Goal: Information Seeking & Learning: Learn about a topic

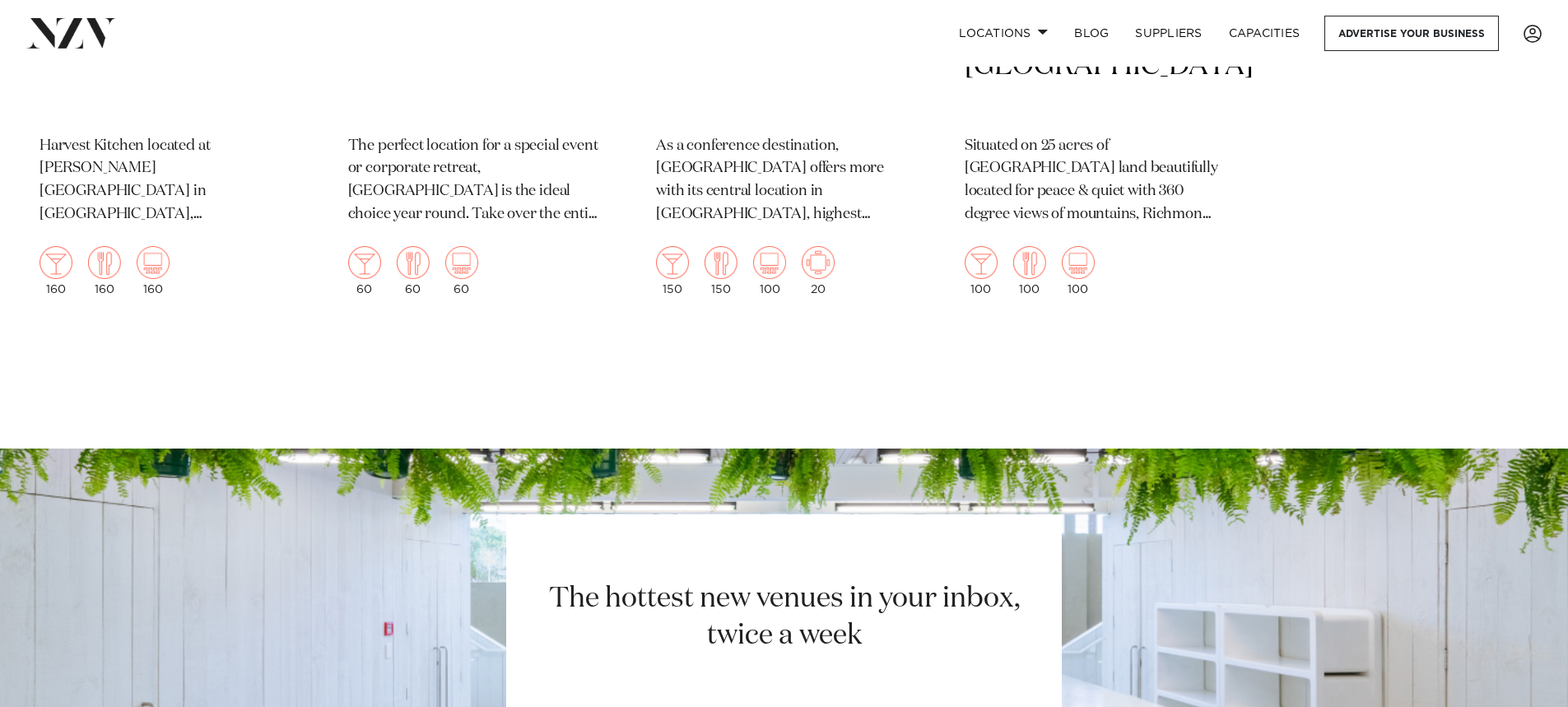
scroll to position [1599, 0]
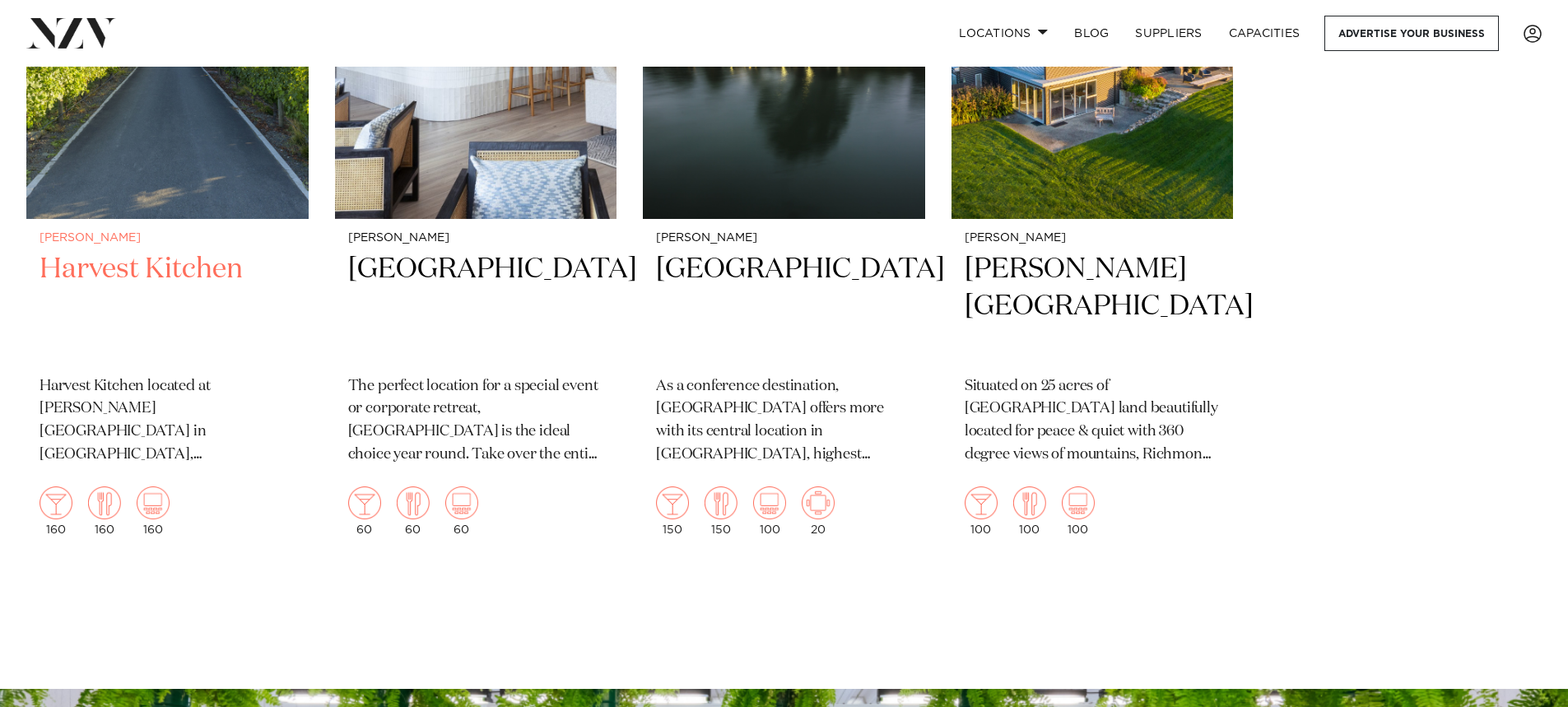
drag, startPoint x: 151, startPoint y: 275, endPoint x: 148, endPoint y: 283, distance: 8.5
click at [151, 278] on h2 "Harvest Kitchen" at bounding box center [167, 307] width 256 height 111
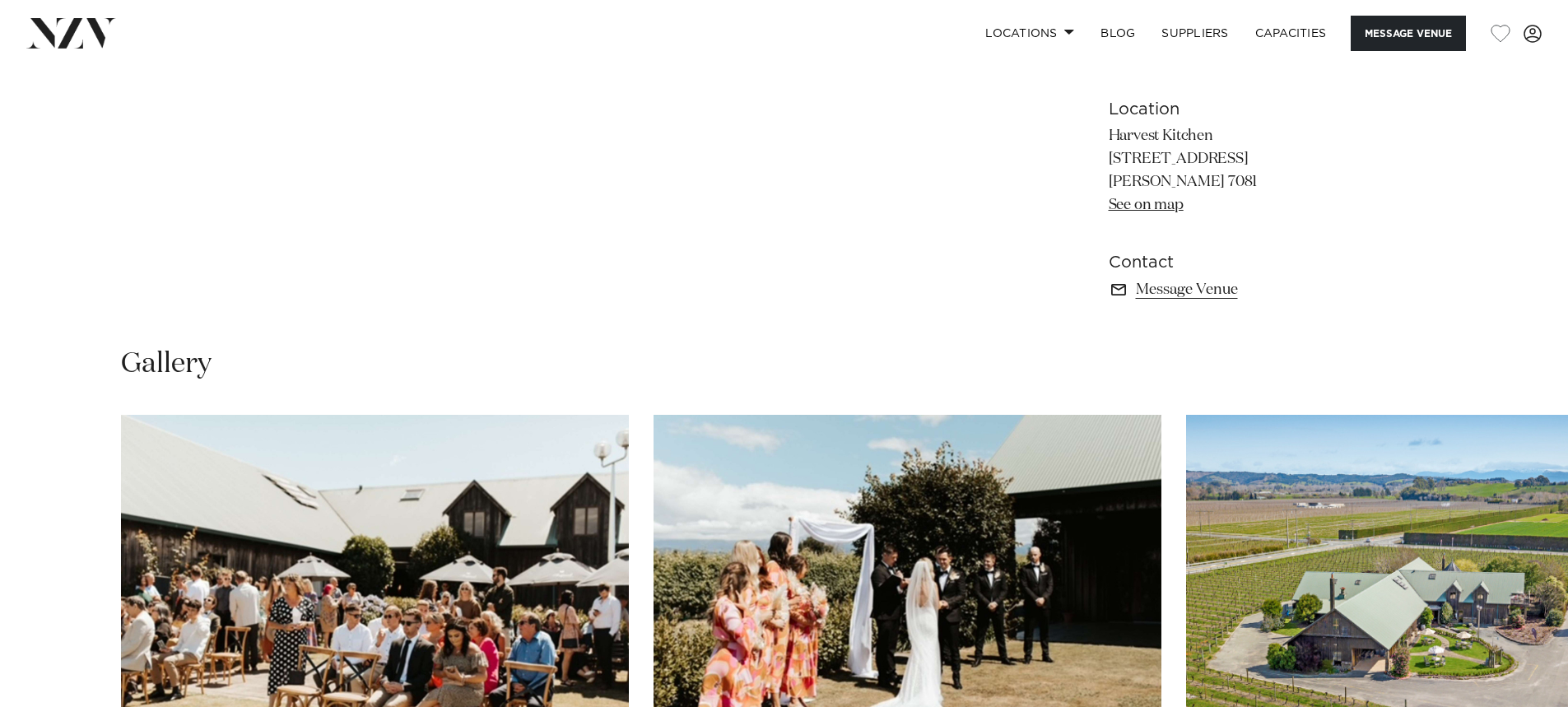
scroll to position [741, 0]
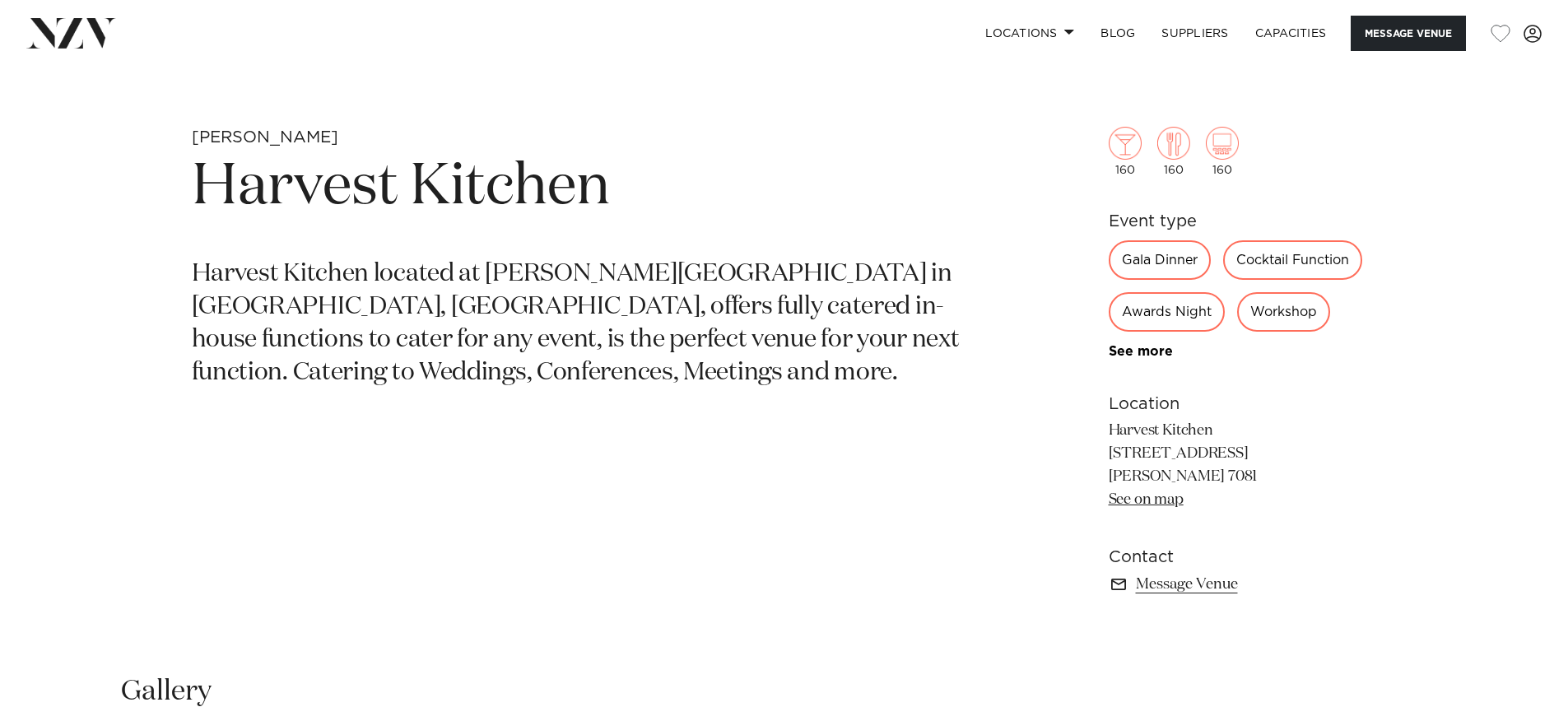
click at [1293, 260] on div "Cocktail Function" at bounding box center [1292, 260] width 139 height 39
click at [1257, 261] on div "Cocktail Function" at bounding box center [1292, 260] width 139 height 39
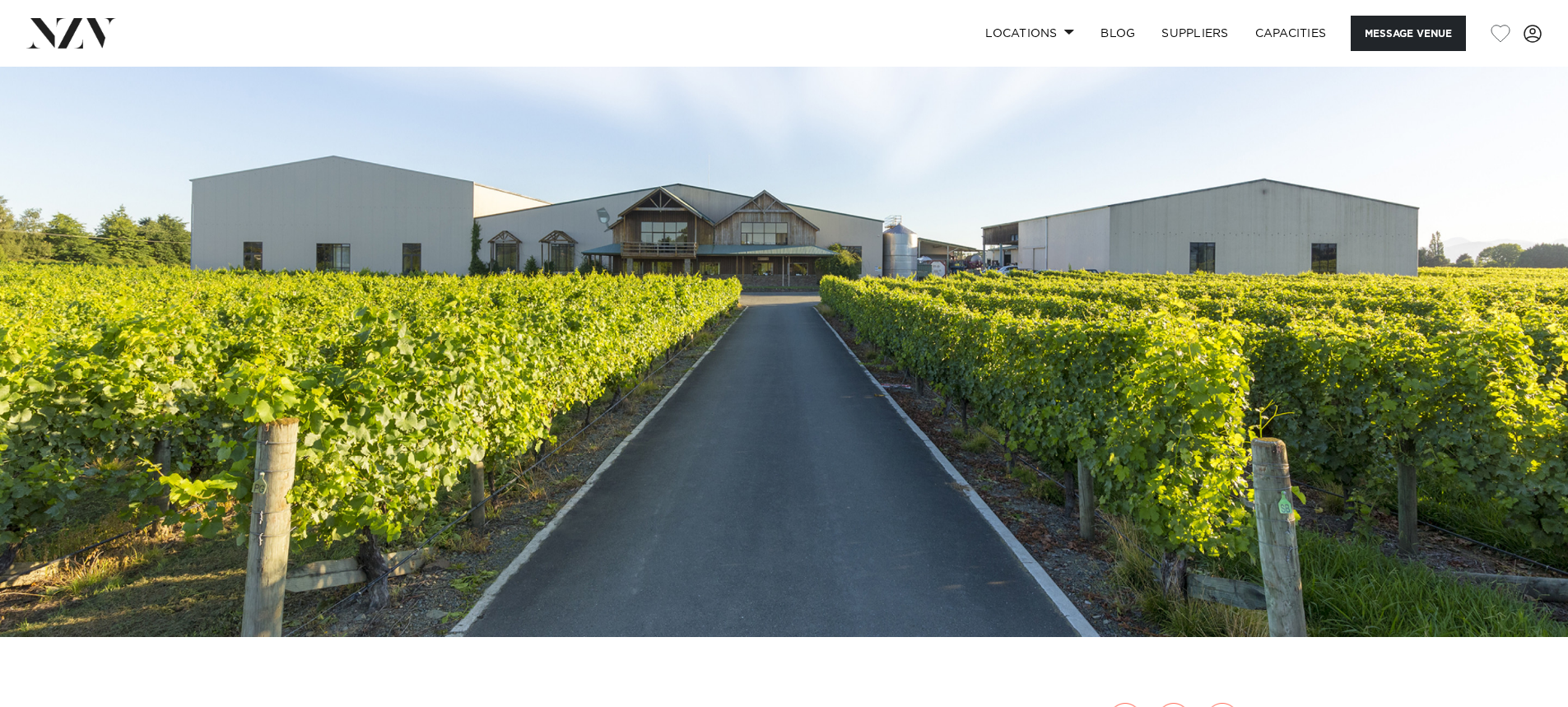
scroll to position [0, 0]
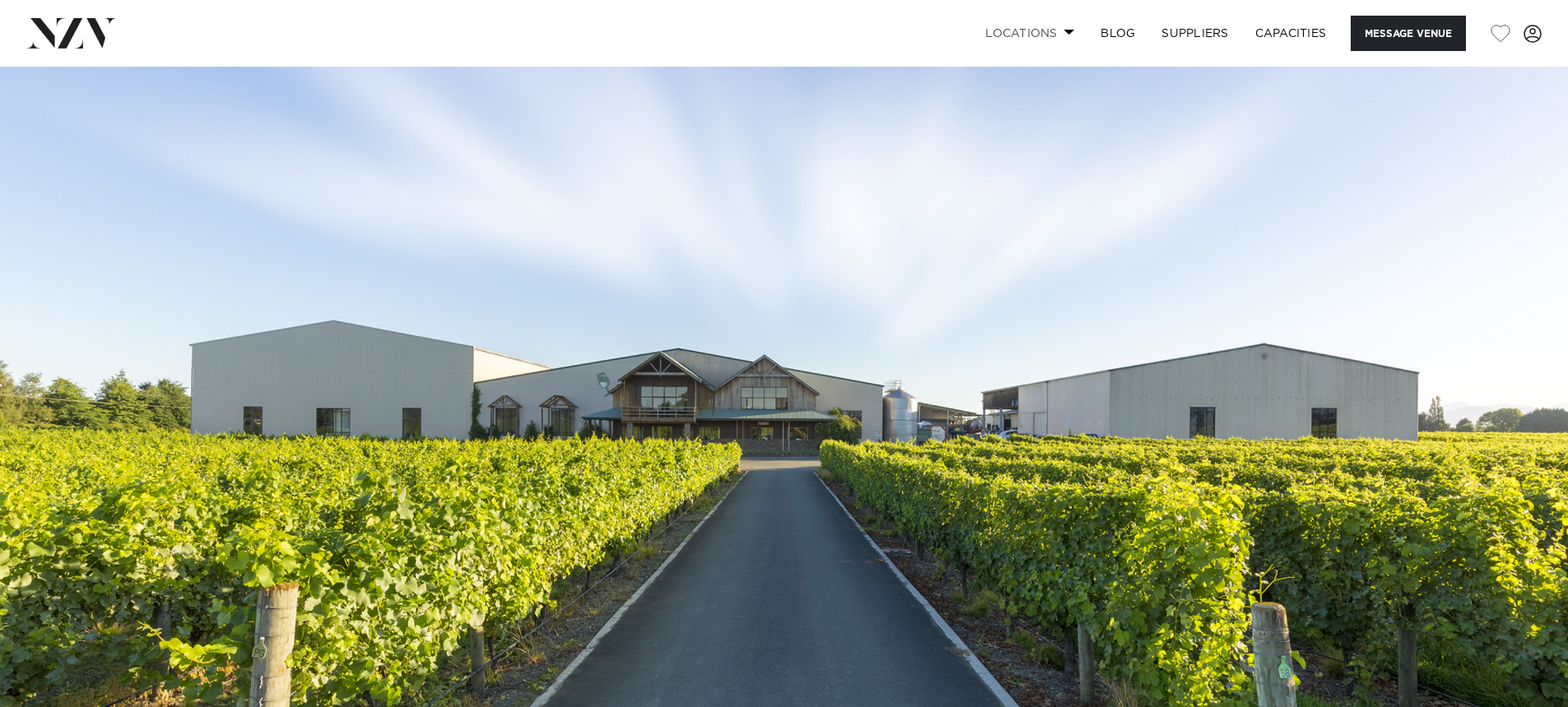
click at [1071, 31] on span at bounding box center [1069, 32] width 10 height 6
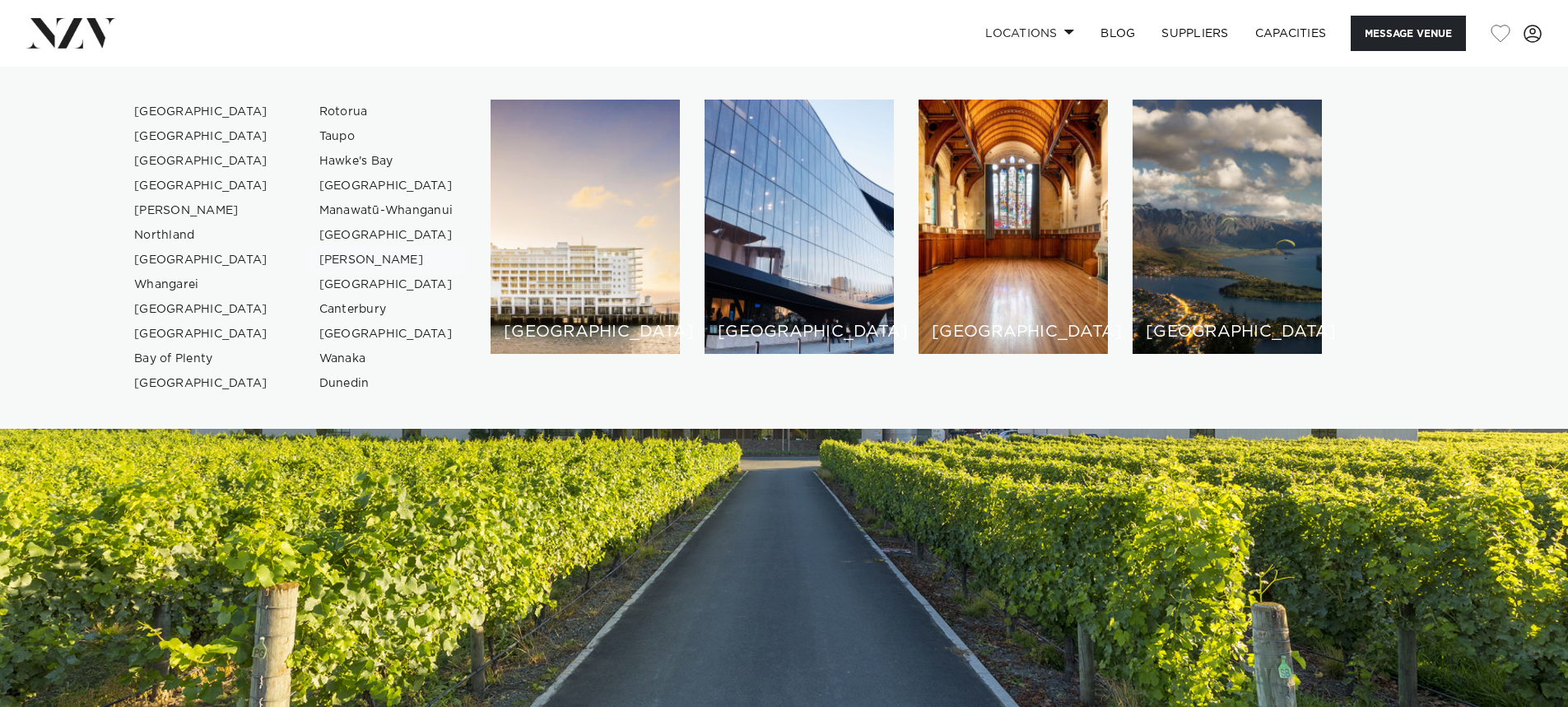
click at [347, 259] on link "[PERSON_NAME]" at bounding box center [387, 260] width 161 height 24
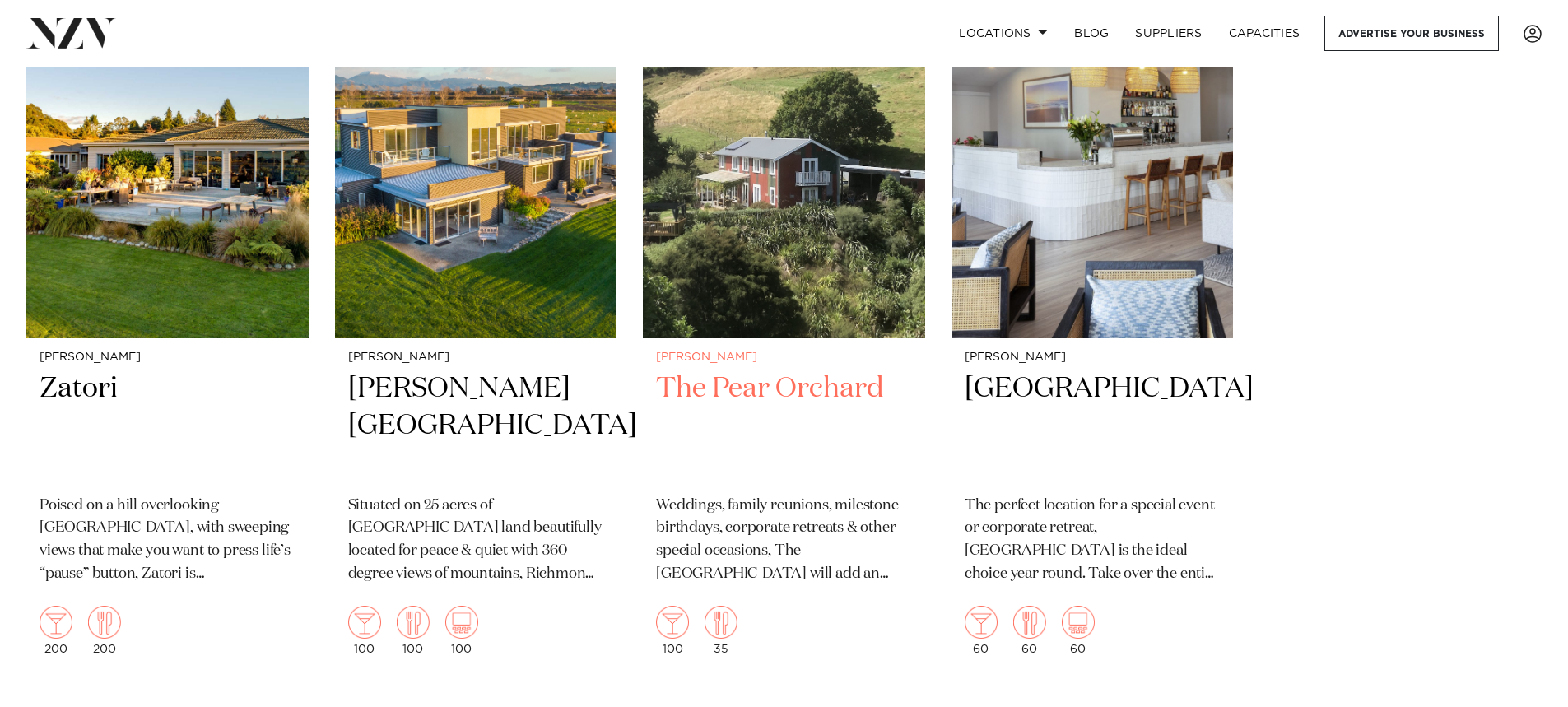
scroll to position [1482, 0]
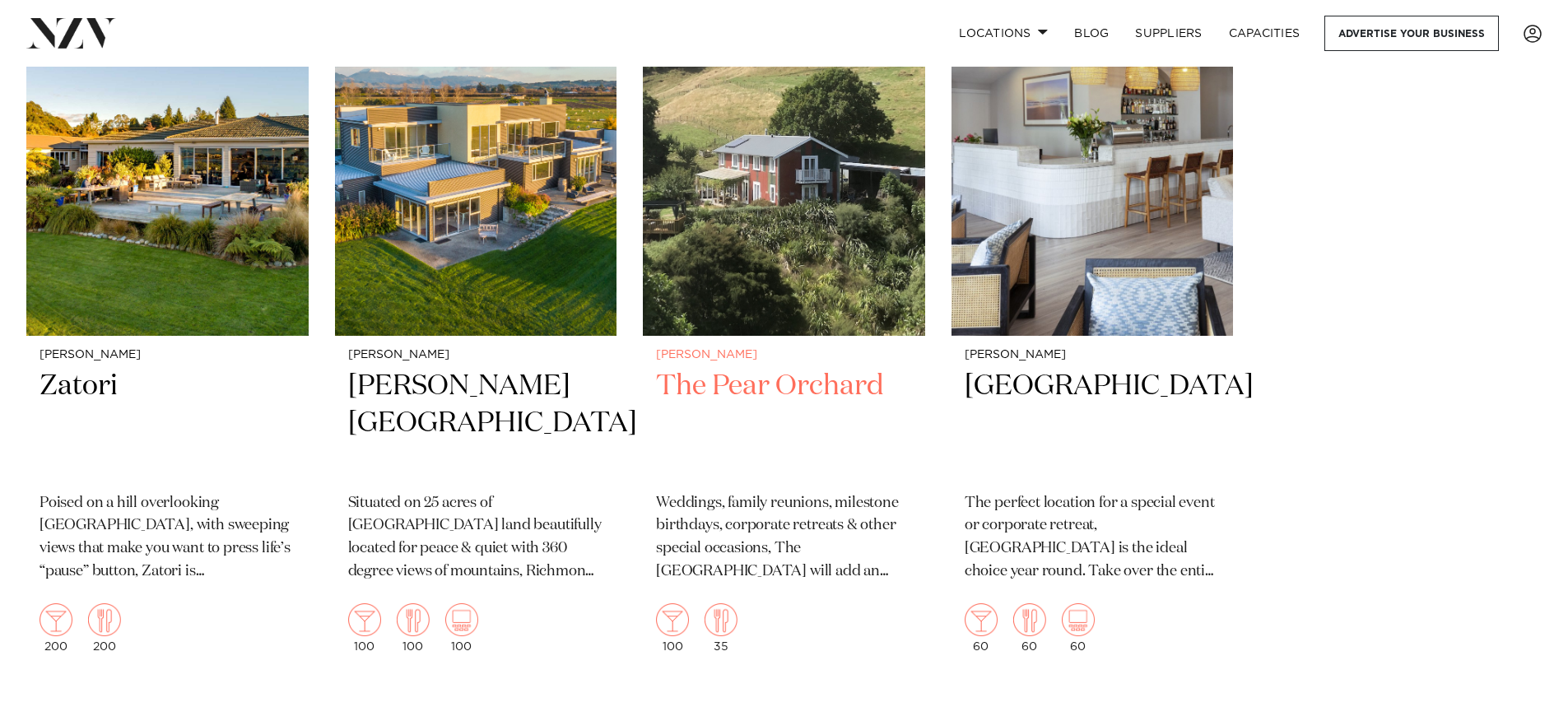
click at [760, 288] on img at bounding box center [784, 146] width 282 height 379
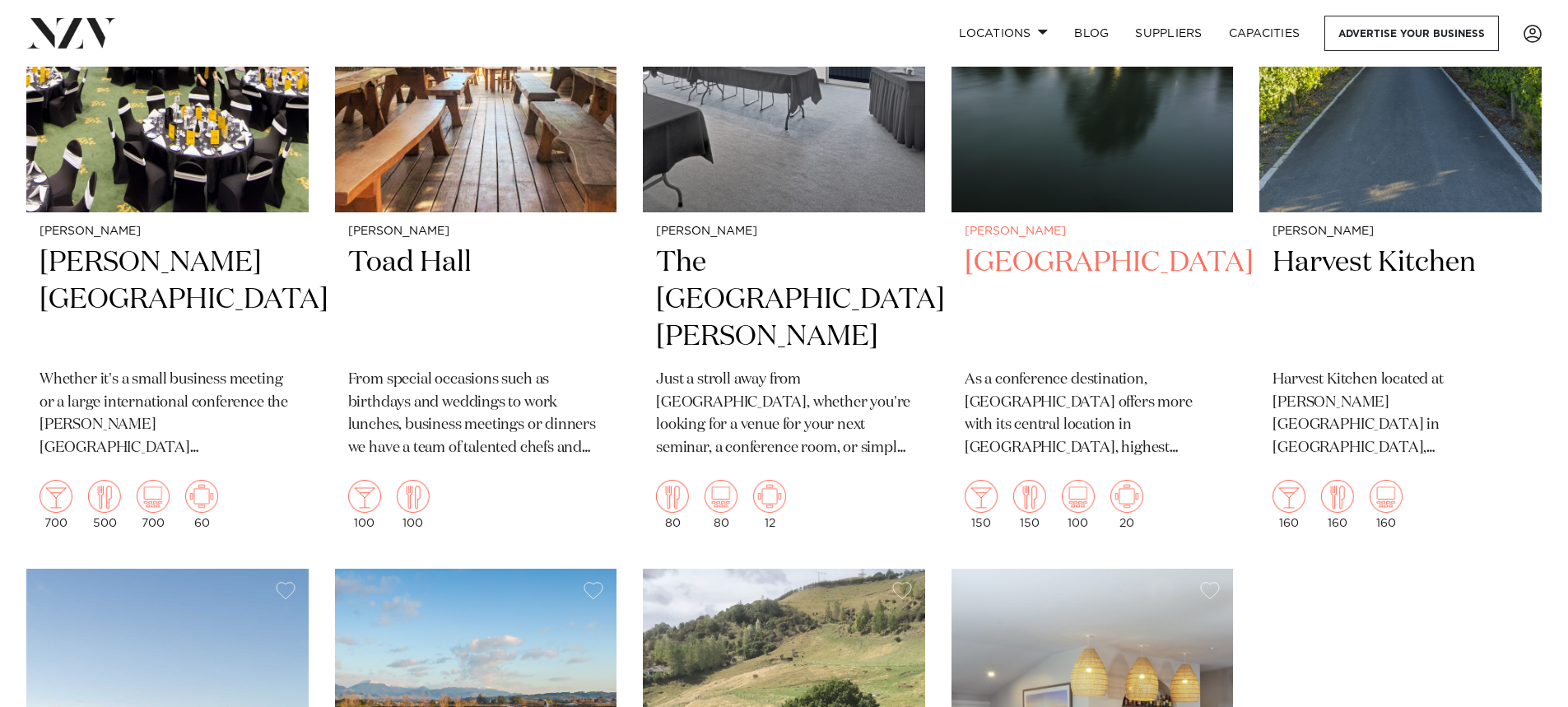
scroll to position [656, 0]
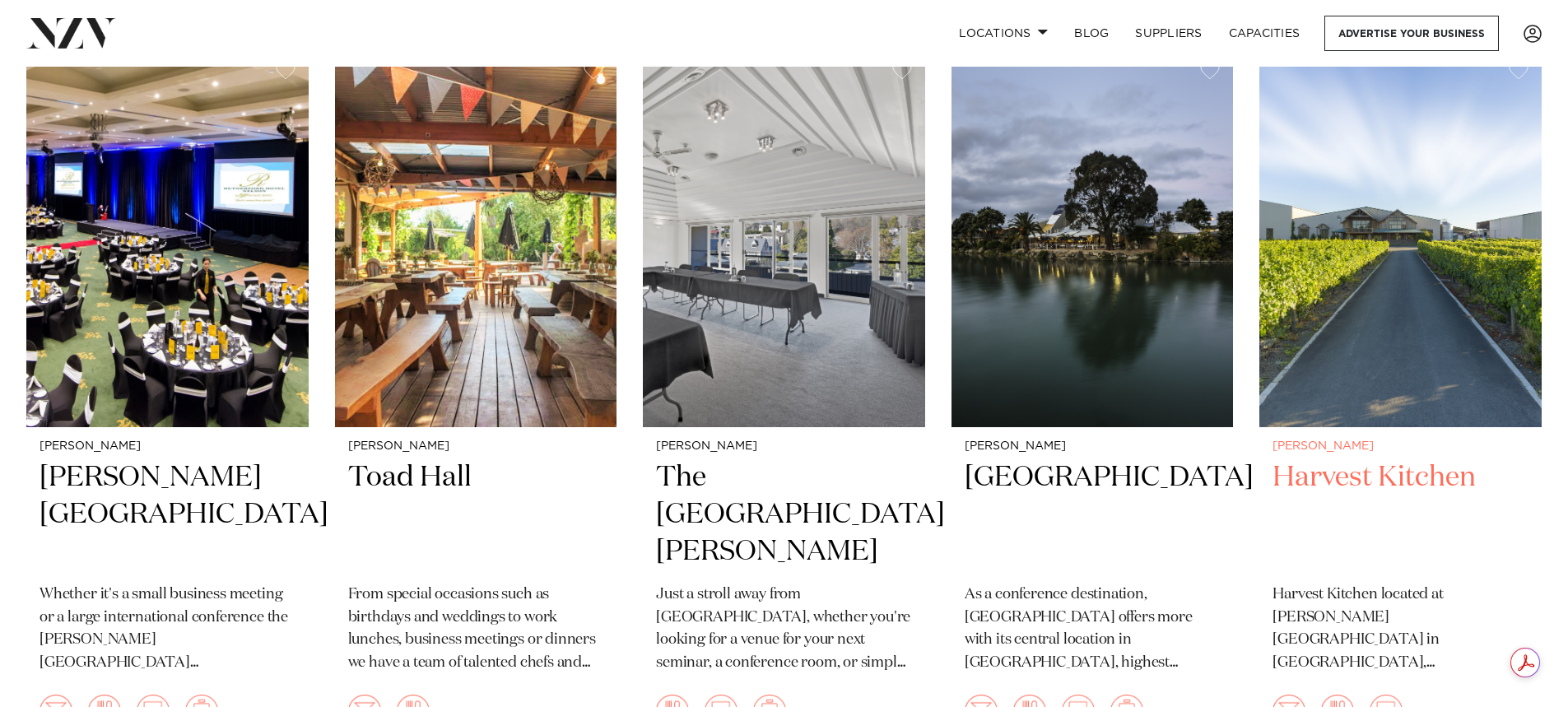
click at [1383, 459] on div "Nelson-Tasman Harvest Kitchen Harvest Kitchen located at Seifried Estate in App…" at bounding box center [1401, 592] width 282 height 330
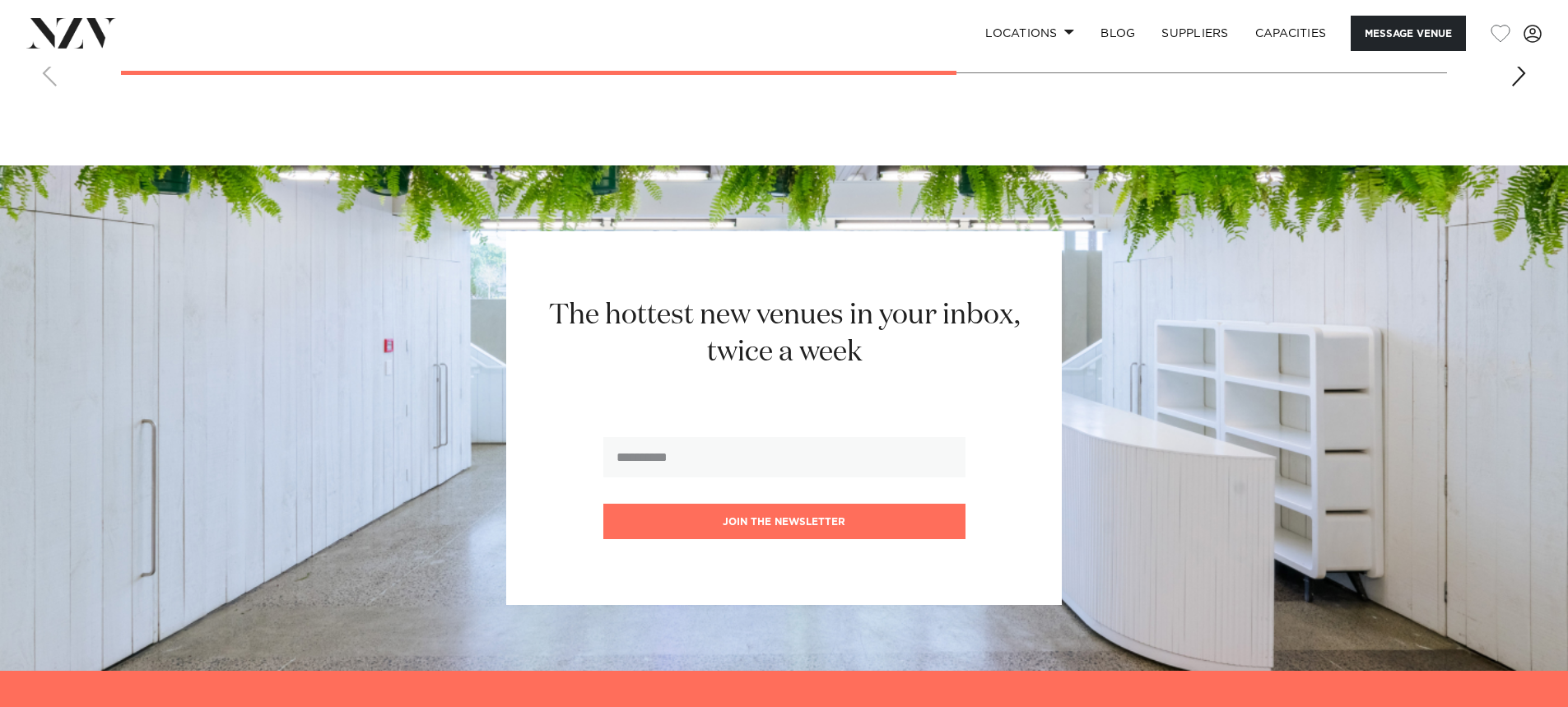
scroll to position [1692, 0]
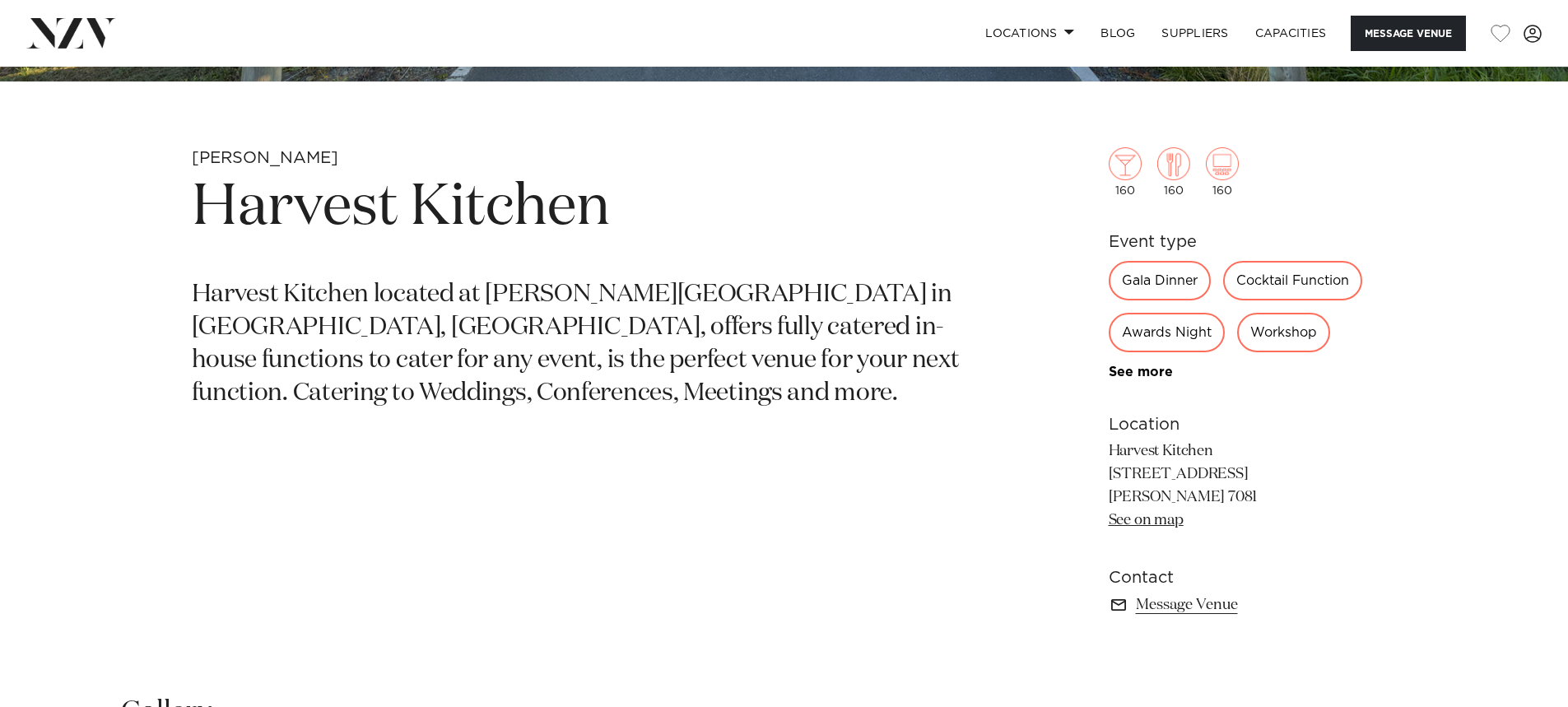
scroll to position [741, 0]
